Goal: Complete application form: Complete application form

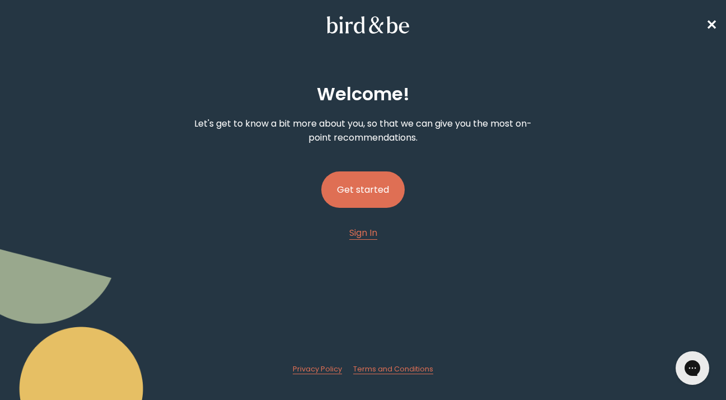
click at [365, 196] on button "Get started" at bounding box center [362, 189] width 83 height 36
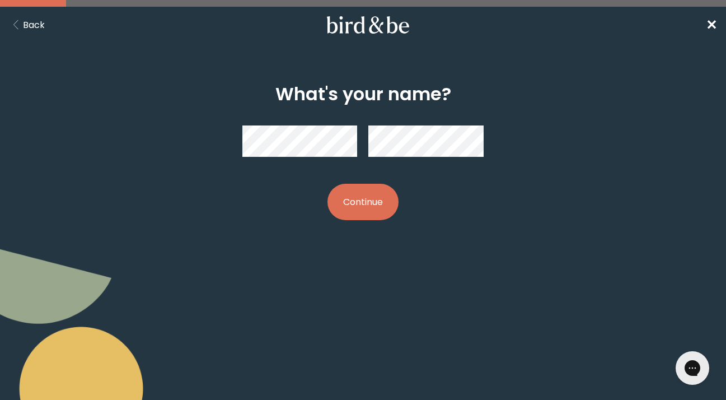
click at [367, 203] on button "Continue" at bounding box center [363, 202] width 71 height 36
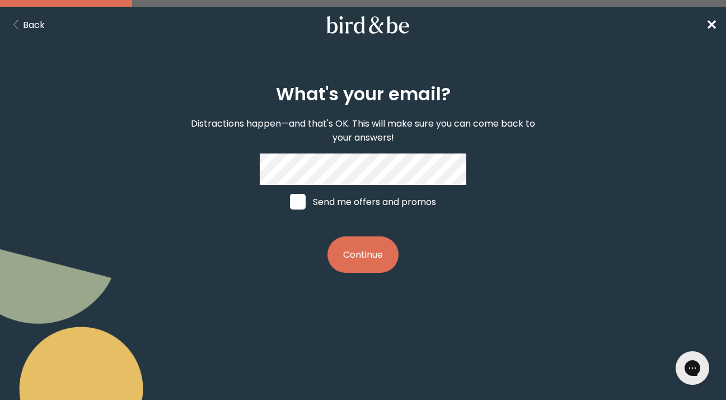
click at [297, 199] on span at bounding box center [298, 202] width 16 height 16
click at [290, 202] on input "Send me offers and promos" at bounding box center [289, 202] width 1 height 1
checkbox input "true"
click at [364, 259] on button "Continue" at bounding box center [363, 254] width 71 height 36
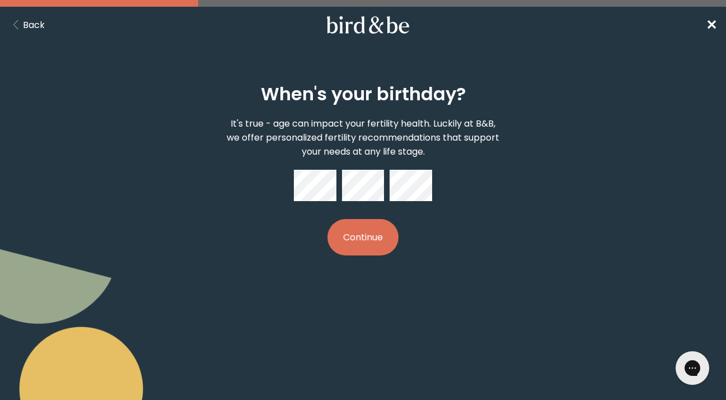
click at [359, 235] on button "Continue" at bounding box center [363, 237] width 71 height 36
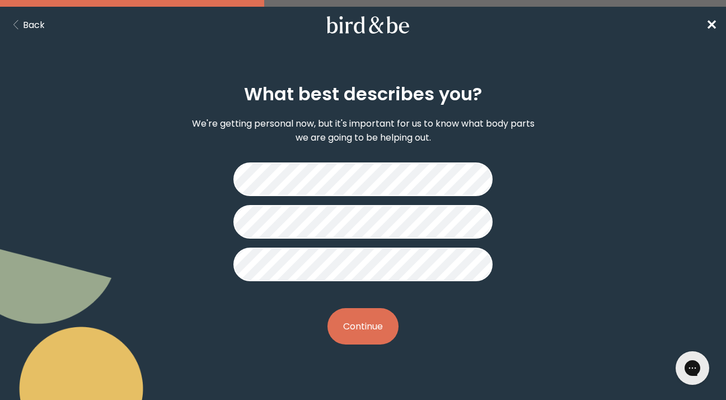
click at [366, 324] on button "Continue" at bounding box center [363, 326] width 71 height 36
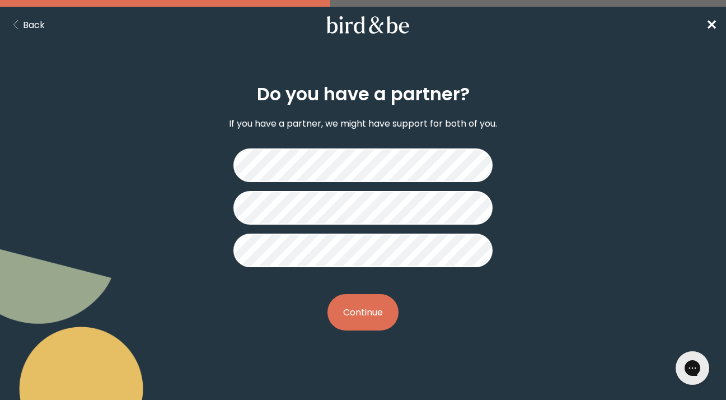
click at [368, 318] on button "Continue" at bounding box center [363, 312] width 71 height 36
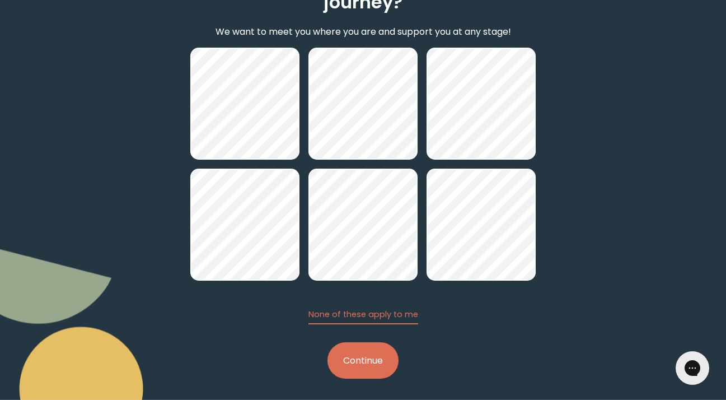
scroll to position [123, 0]
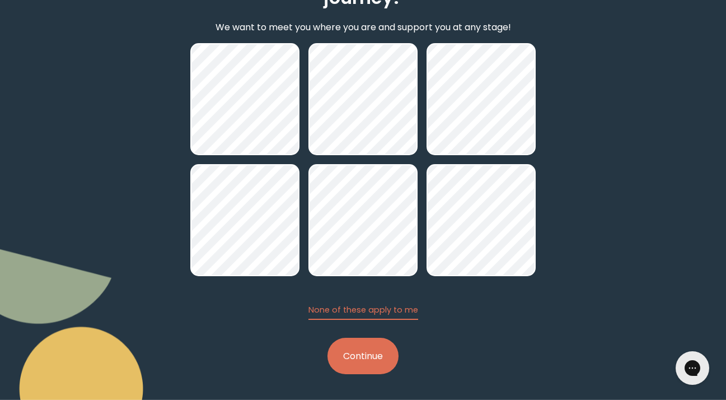
click at [359, 351] on button "Continue" at bounding box center [363, 356] width 71 height 36
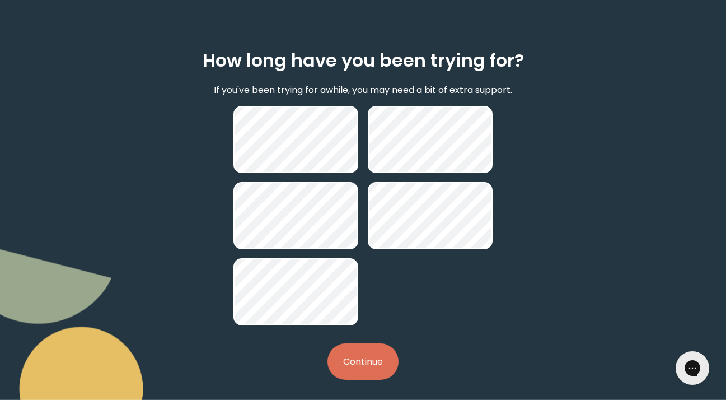
scroll to position [39, 0]
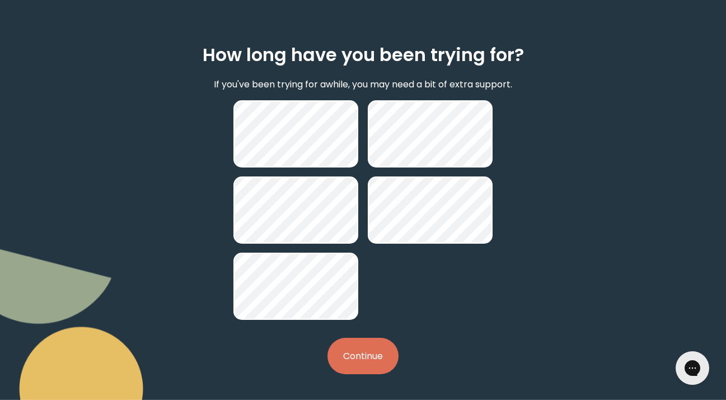
click at [363, 355] on button "Continue" at bounding box center [363, 356] width 71 height 36
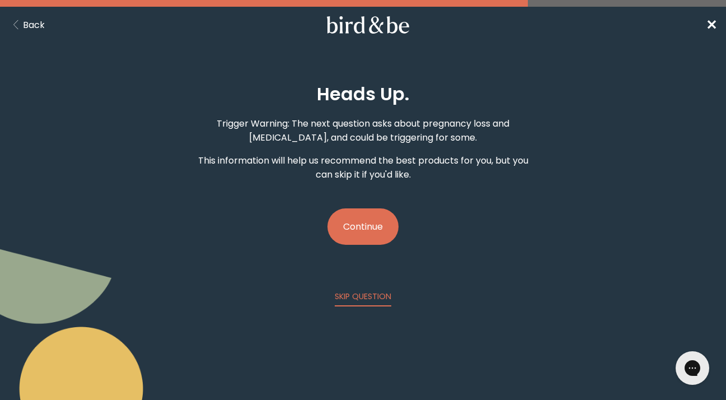
click at [358, 232] on button "Continue" at bounding box center [363, 226] width 71 height 36
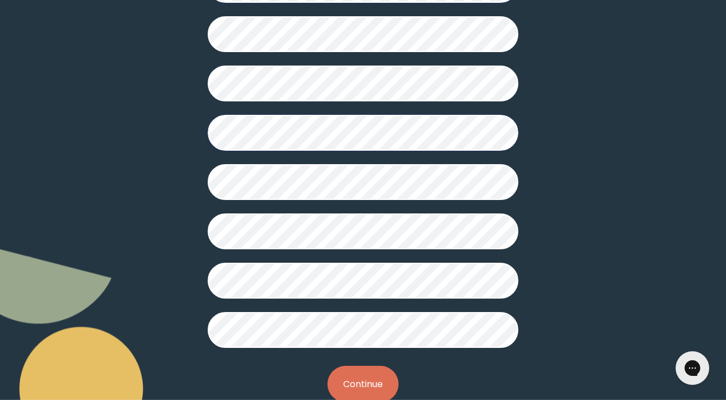
scroll to position [303, 0]
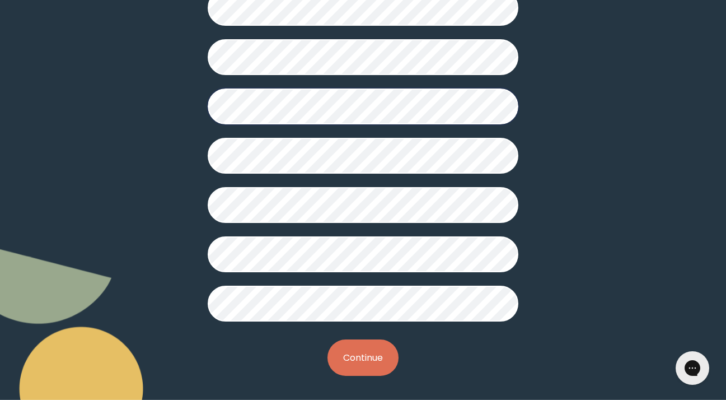
click at [352, 359] on button "Continue" at bounding box center [363, 357] width 71 height 36
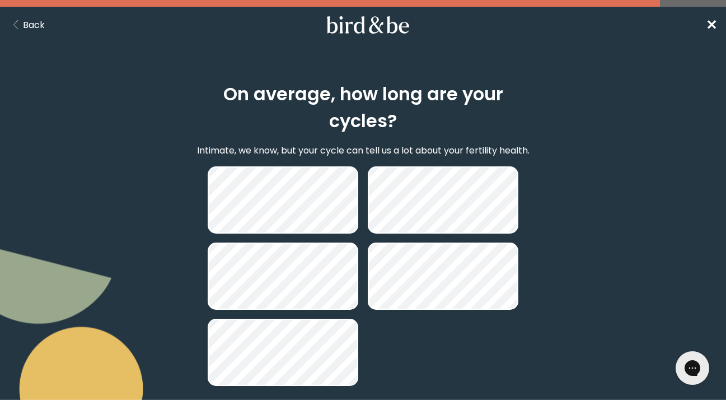
scroll to position [66, 0]
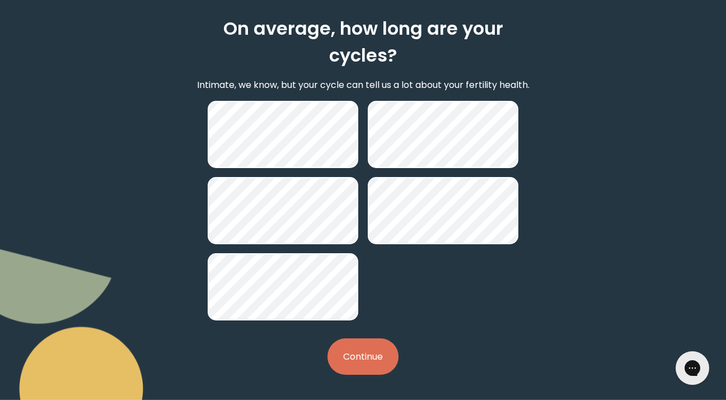
click at [371, 356] on button "Continue" at bounding box center [363, 356] width 71 height 36
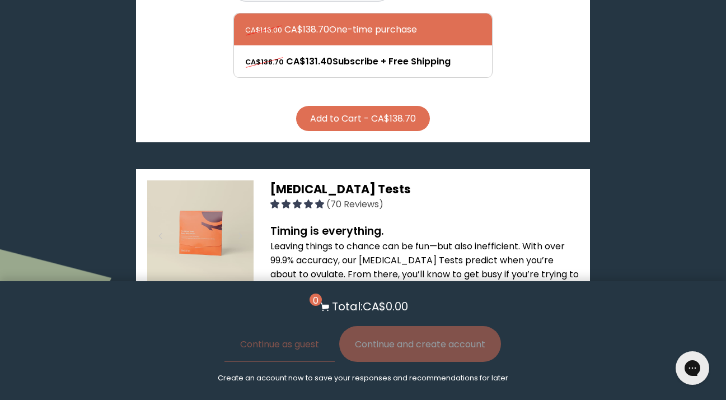
scroll to position [620, 0]
